Goal: Task Accomplishment & Management: Use online tool/utility

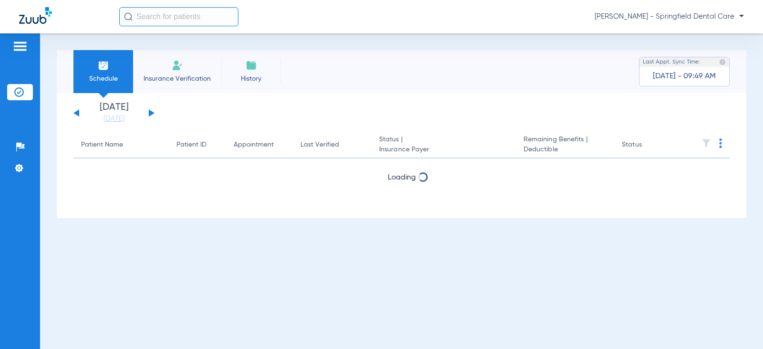
click at [138, 18] on input "text" at bounding box center [178, 16] width 119 height 19
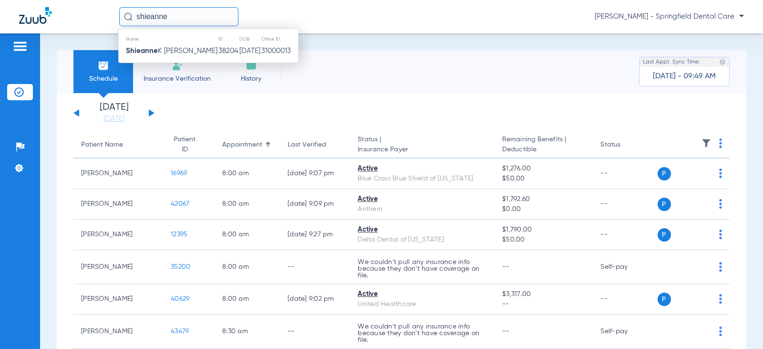
type input "shieanne"
drag, startPoint x: 171, startPoint y: 42, endPoint x: 171, endPoint y: 51, distance: 9.5
click at [171, 51] on table "Name ID DOB Office ID [PERSON_NAME] 38204 [DATE] 31000013" at bounding box center [208, 46] width 179 height 24
click at [171, 51] on span "[PERSON_NAME]" at bounding box center [172, 50] width 92 height 7
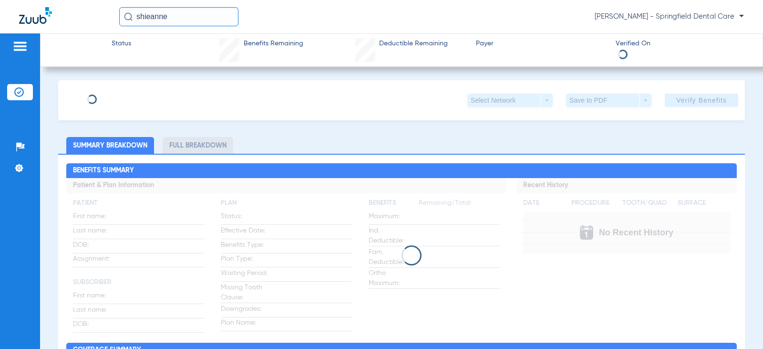
type input "Shieanne"
type input "[PERSON_NAME]"
type input "[DATE]"
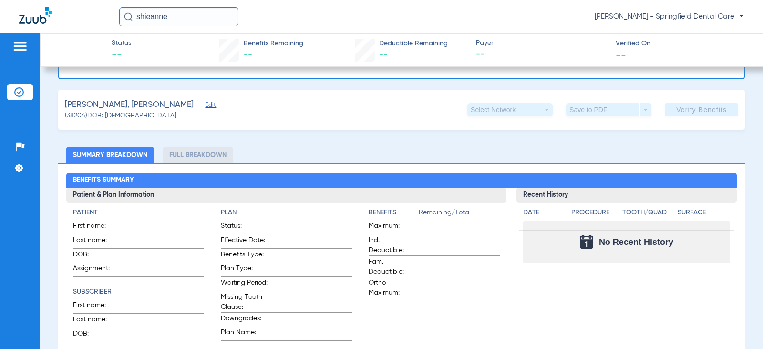
scroll to position [48, 0]
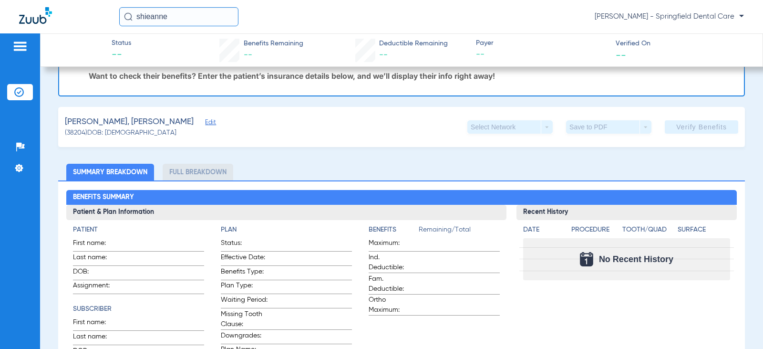
click at [205, 124] on span "Edit" at bounding box center [209, 123] width 9 height 9
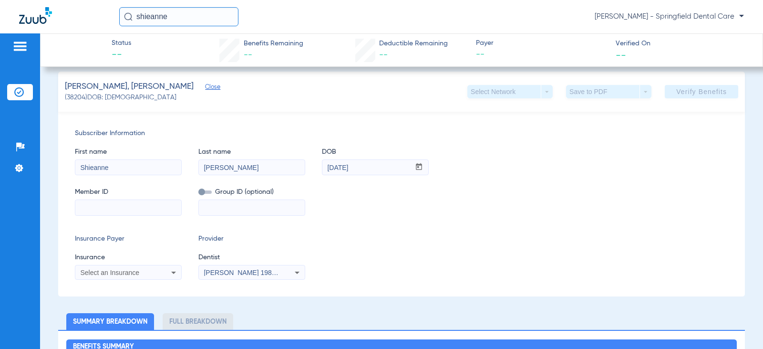
scroll to position [143, 0]
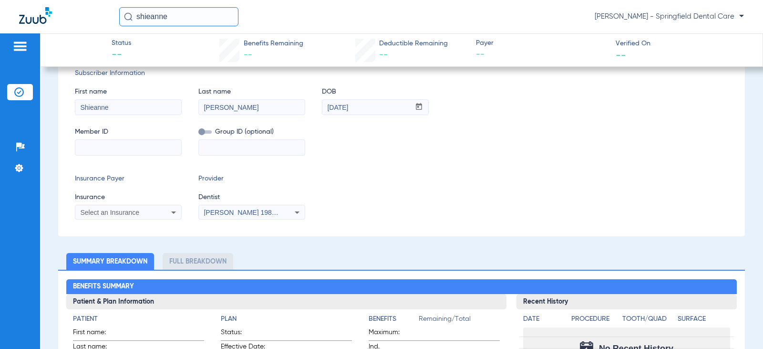
click at [123, 157] on div "Subscriber Information First name [PERSON_NAME] Last name [PERSON_NAME] DOB mm …" at bounding box center [401, 144] width 687 height 185
click at [125, 145] on input at bounding box center [128, 147] width 106 height 15
type input "100011509045"
click at [124, 212] on span "Select an Insurance" at bounding box center [109, 212] width 59 height 8
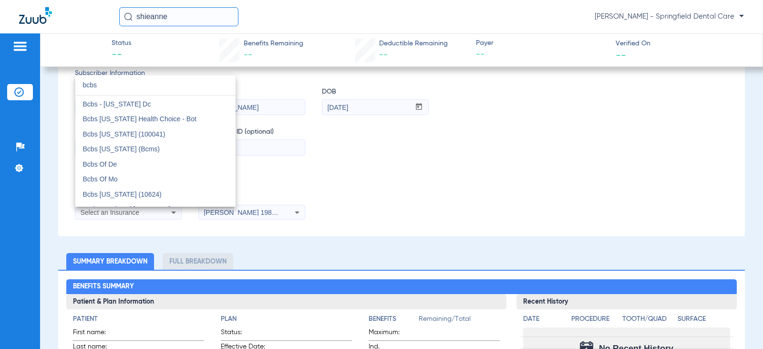
scroll to position [21, 0]
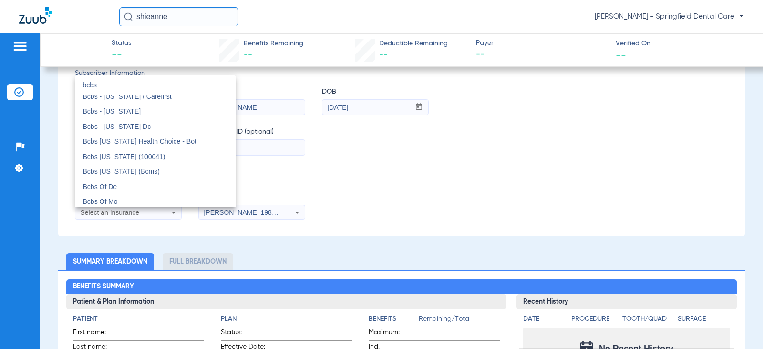
drag, startPoint x: 147, startPoint y: 86, endPoint x: 35, endPoint y: 98, distance: 112.7
click at [35, 97] on div "bcbs close Bcbs - [US_STATE] Bcbs - [US_STATE] / Carefirst Bcbs - [US_STATE] Bc…" at bounding box center [381, 174] width 763 height 349
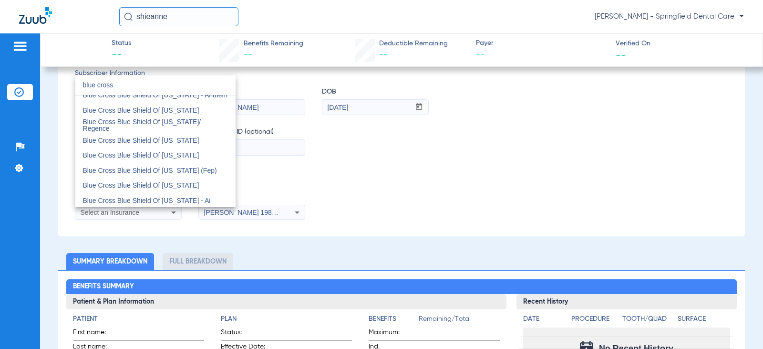
scroll to position [451, 0]
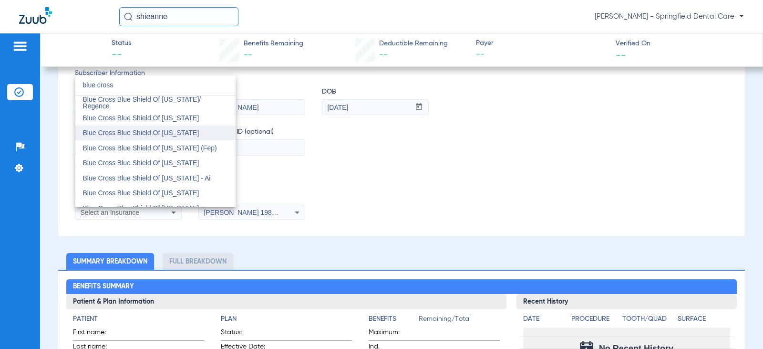
type input "blue cross"
click at [167, 133] on span "Blue Cross Blue Shield Of [US_STATE]" at bounding box center [141, 133] width 116 height 8
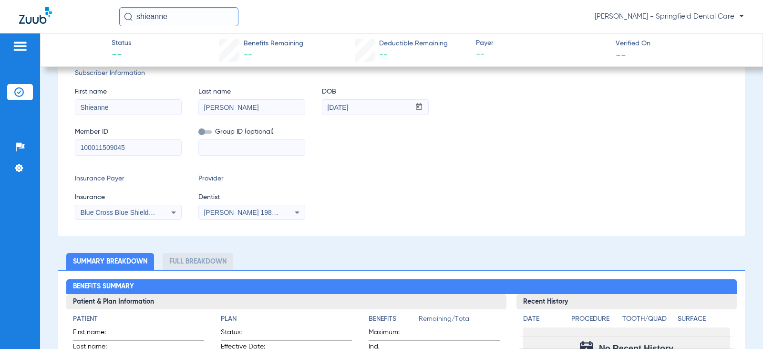
drag, startPoint x: 236, startPoint y: 205, endPoint x: 234, endPoint y: 213, distance: 7.9
click at [236, 206] on mat-select "[PERSON_NAME] 1982829420" at bounding box center [251, 212] width 107 height 15
click at [234, 214] on span "[PERSON_NAME] 1982829420" at bounding box center [251, 212] width 94 height 8
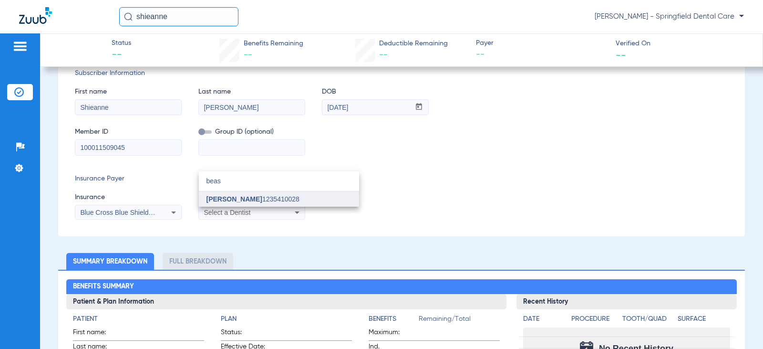
type input "beas"
click at [251, 197] on span "[PERSON_NAME]" at bounding box center [235, 199] width 56 height 8
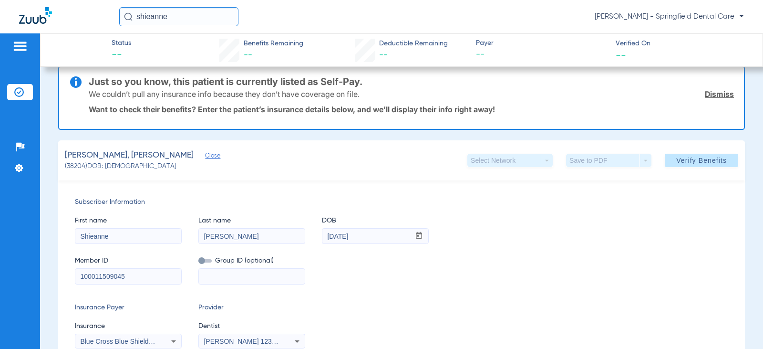
scroll to position [0, 0]
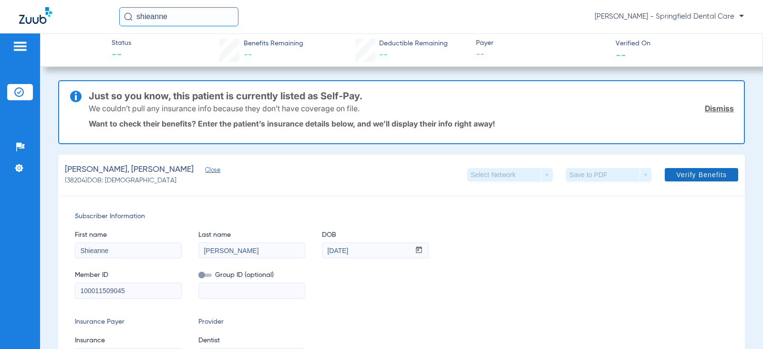
click at [692, 168] on span at bounding box center [701, 174] width 73 height 23
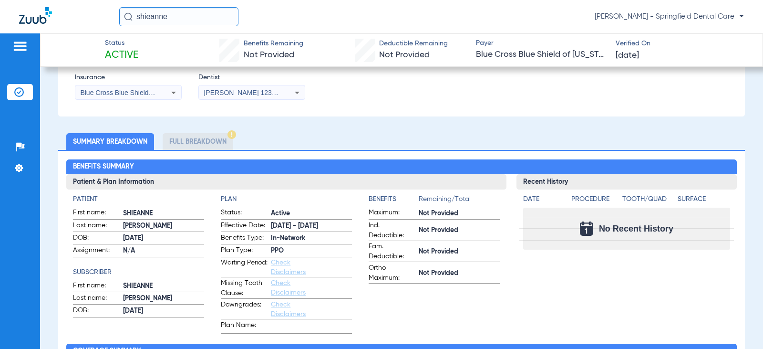
scroll to position [286, 0]
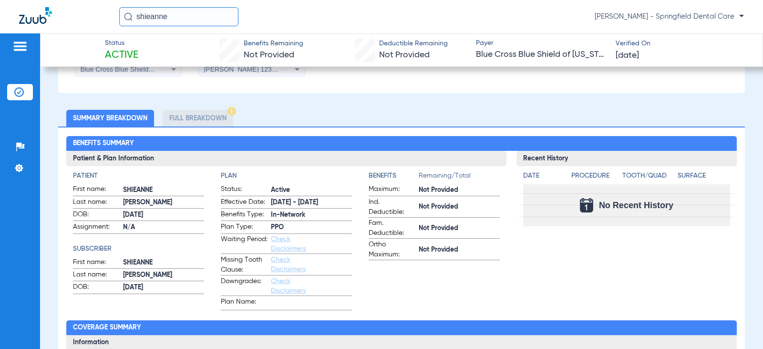
click at [188, 113] on li "Full Breakdown" at bounding box center [198, 118] width 71 height 17
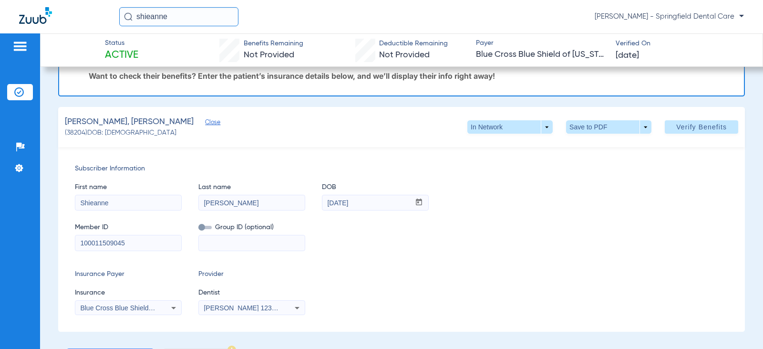
scroll to position [95, 0]
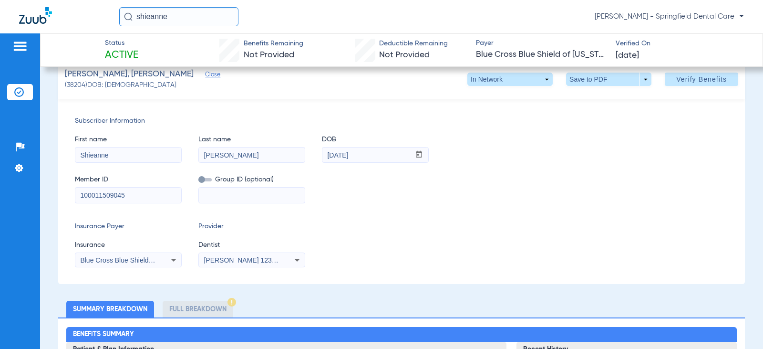
click at [154, 260] on span "Blue Cross Blue Shield Of [US_STATE]" at bounding box center [138, 260] width 116 height 8
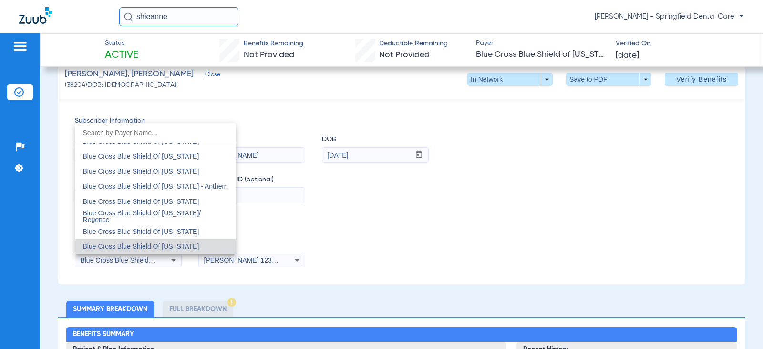
scroll to position [1064, 0]
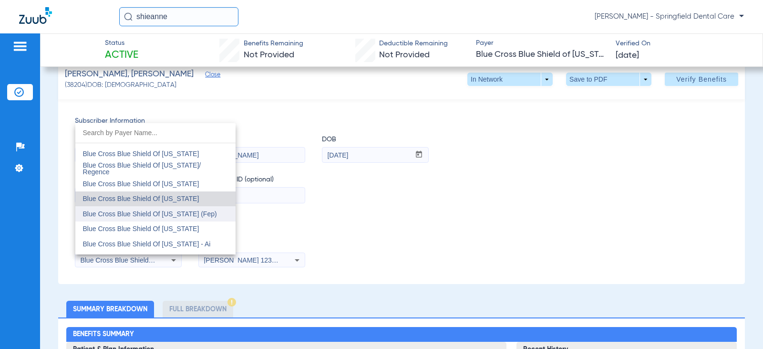
click at [171, 217] on span "Blue Cross Blue Shield Of [US_STATE] (Fep)" at bounding box center [150, 213] width 134 height 7
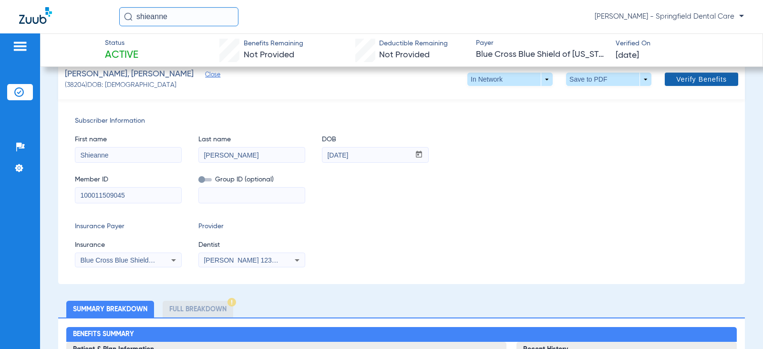
click at [703, 75] on span "Verify Benefits" at bounding box center [702, 79] width 51 height 8
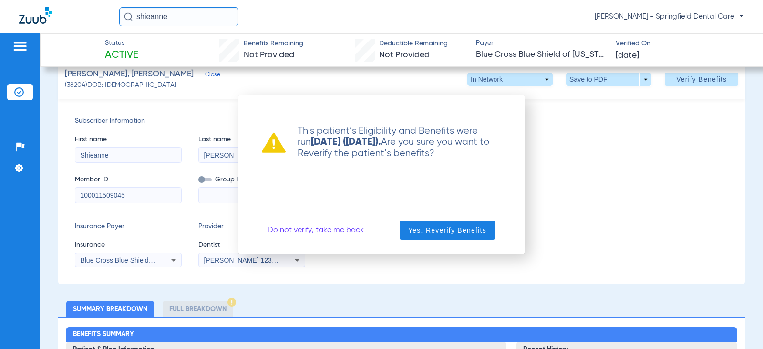
click at [611, 171] on div at bounding box center [381, 174] width 763 height 349
click at [274, 231] on link "Do not verify, take me back" at bounding box center [316, 230] width 96 height 10
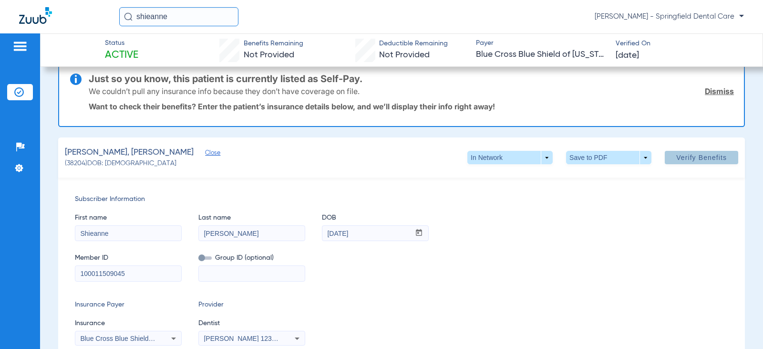
scroll to position [0, 0]
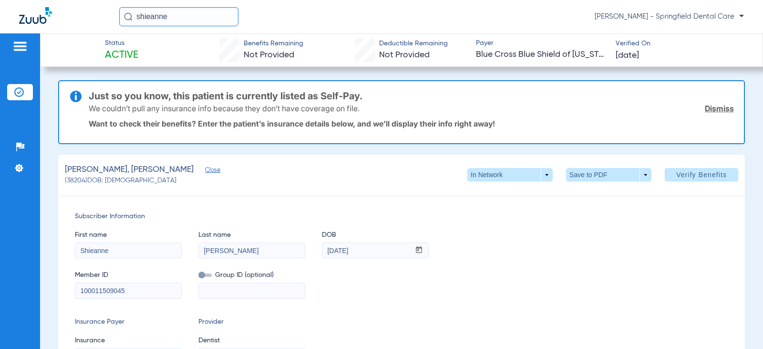
click at [177, 294] on input "100011509045" at bounding box center [128, 290] width 106 height 15
click at [598, 177] on span at bounding box center [609, 174] width 23 height 23
click at [589, 192] on span "Save to PDF" at bounding box center [605, 193] width 38 height 7
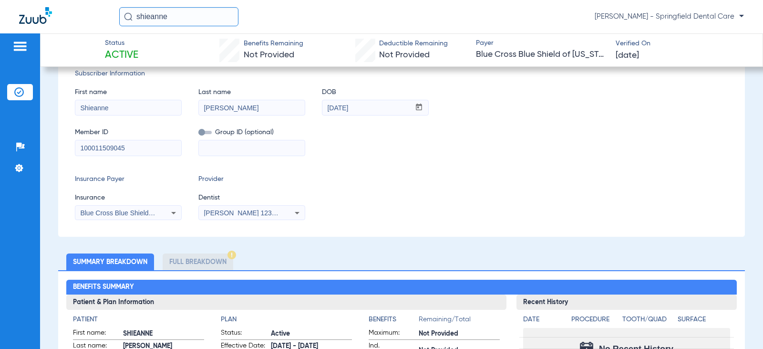
scroll to position [143, 0]
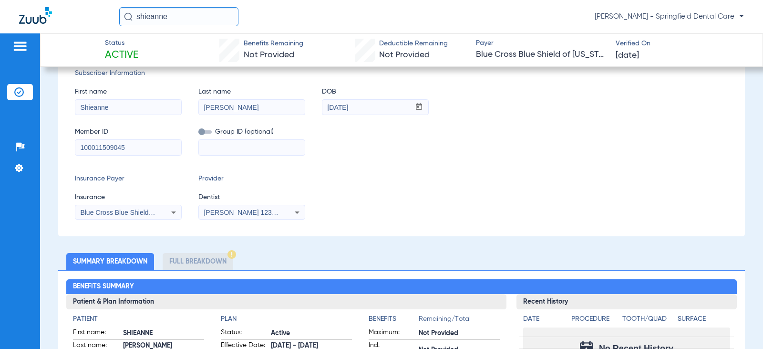
click at [156, 222] on div "Subscriber Information First name [PERSON_NAME] Last name [PERSON_NAME] DOB mm …" at bounding box center [401, 144] width 687 height 185
click at [156, 217] on div "Blue Cross Blue Shield Of [US_STATE] (Fep)" at bounding box center [128, 212] width 106 height 11
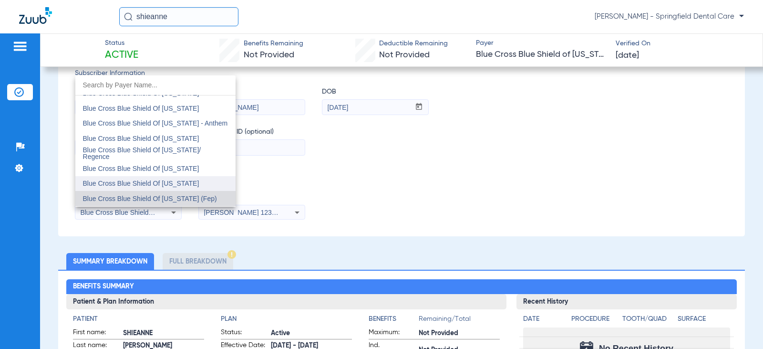
scroll to position [1079, 0]
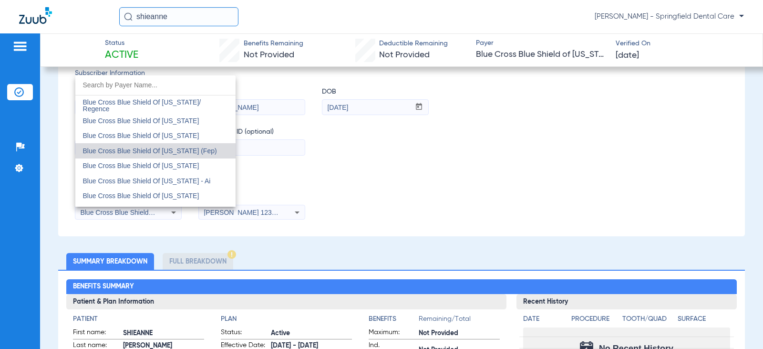
click at [148, 152] on span "Blue Cross Blue Shield Of [US_STATE] (Fep)" at bounding box center [150, 150] width 134 height 7
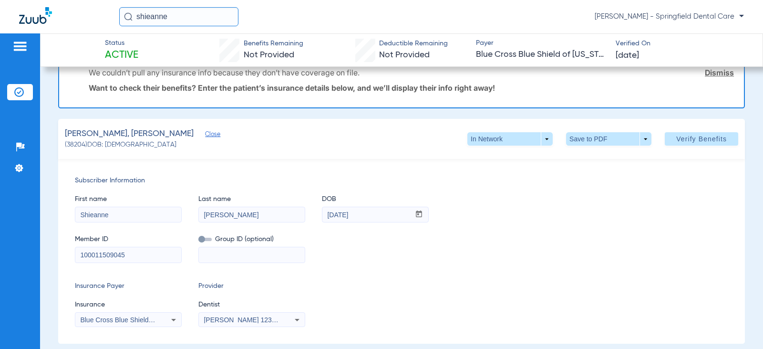
scroll to position [0, 0]
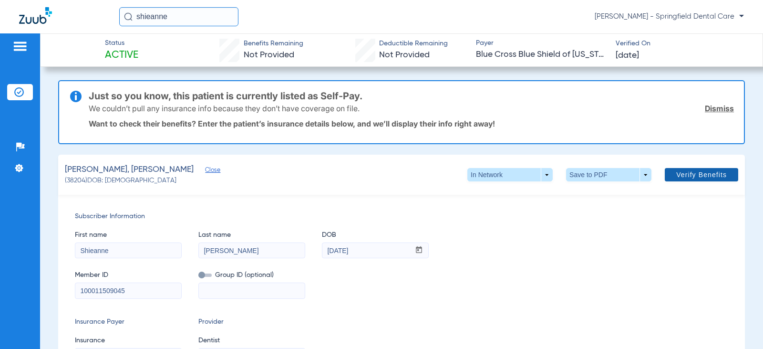
click at [702, 178] on span "Verify Benefits" at bounding box center [702, 175] width 51 height 8
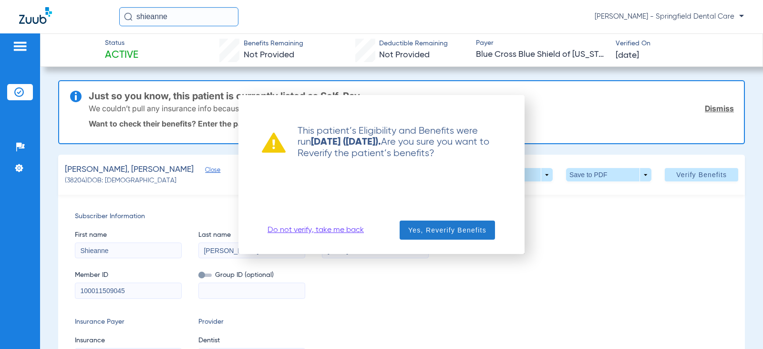
click at [458, 235] on span "Yes, Reverify Benefits" at bounding box center [447, 230] width 78 height 10
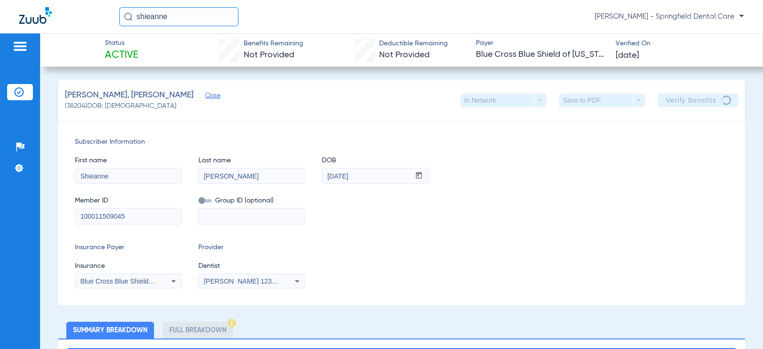
click at [457, 235] on div "Subscriber Information First name [PERSON_NAME] Last name [PERSON_NAME] DOB mm …" at bounding box center [401, 212] width 687 height 185
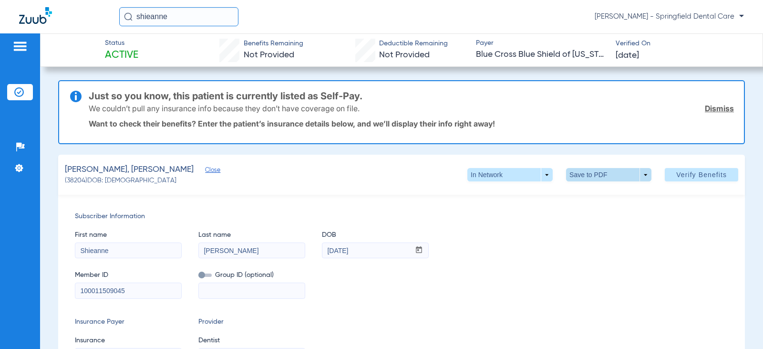
click at [598, 177] on span at bounding box center [609, 174] width 23 height 23
click at [590, 198] on button "insert_drive_file Save to PDF" at bounding box center [596, 193] width 72 height 19
